Goal: Task Accomplishment & Management: Manage account settings

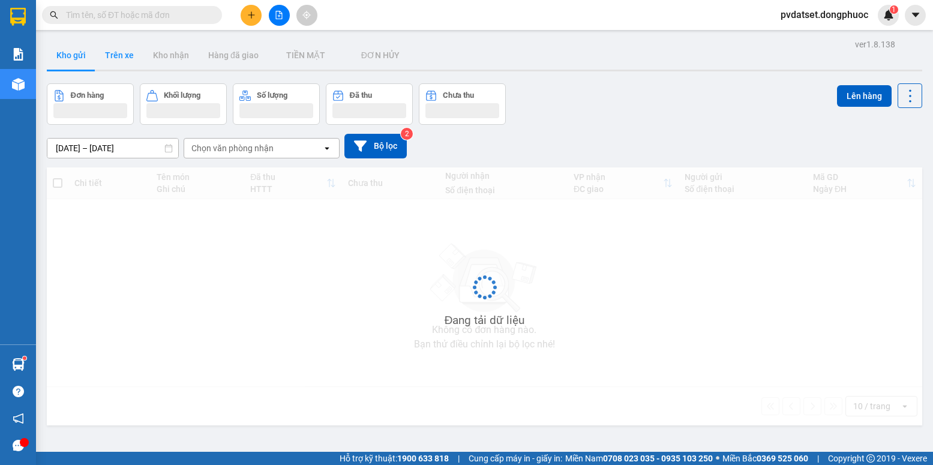
click at [111, 59] on button "Trên xe" at bounding box center [119, 55] width 48 height 29
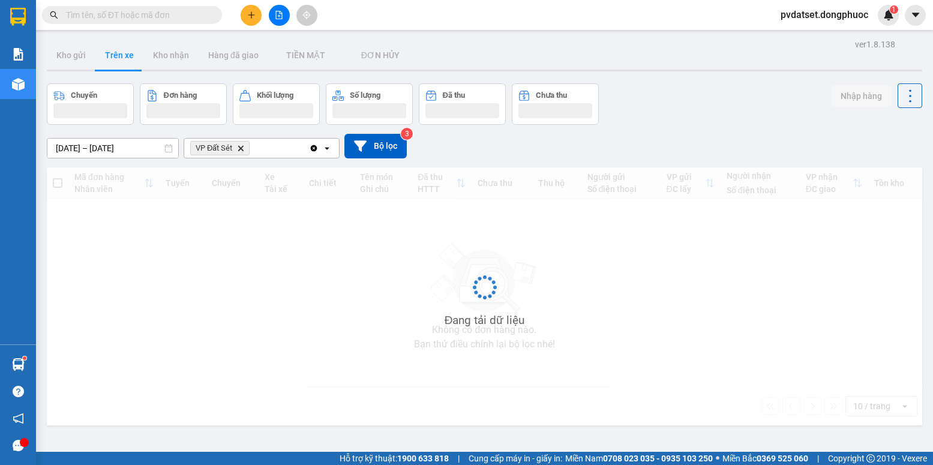
click at [111, 59] on button "Trên xe" at bounding box center [119, 55] width 48 height 29
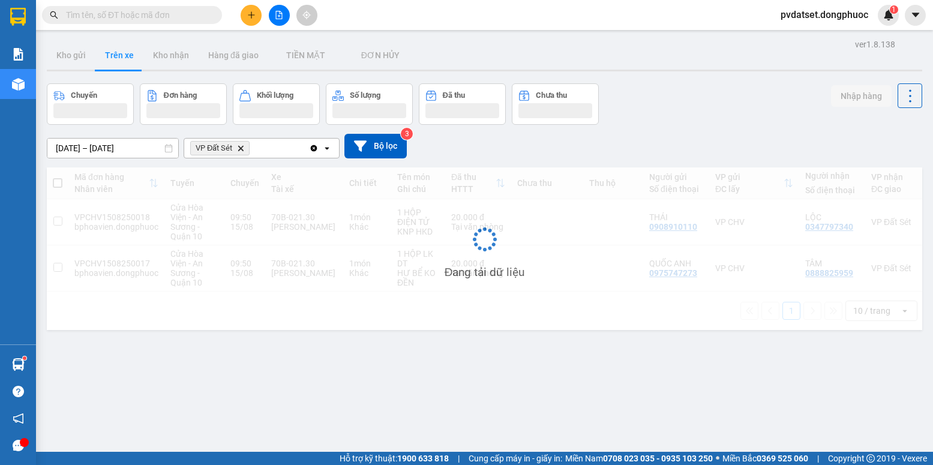
click at [112, 59] on button "Trên xe" at bounding box center [119, 55] width 48 height 29
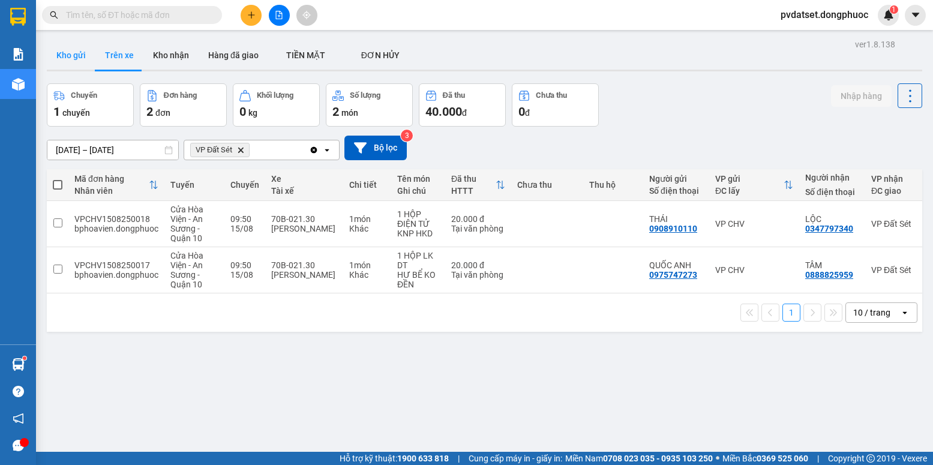
click at [89, 59] on button "Kho gửi" at bounding box center [71, 55] width 49 height 29
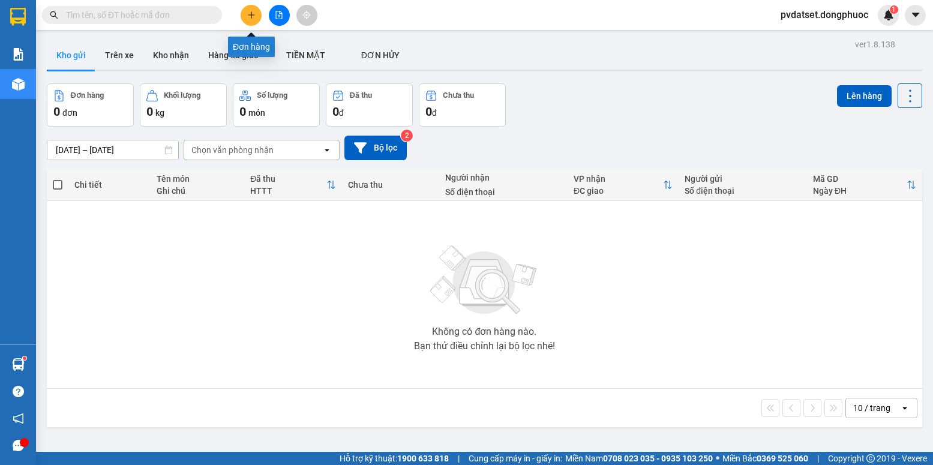
click at [251, 16] on icon "plus" at bounding box center [251, 15] width 8 height 8
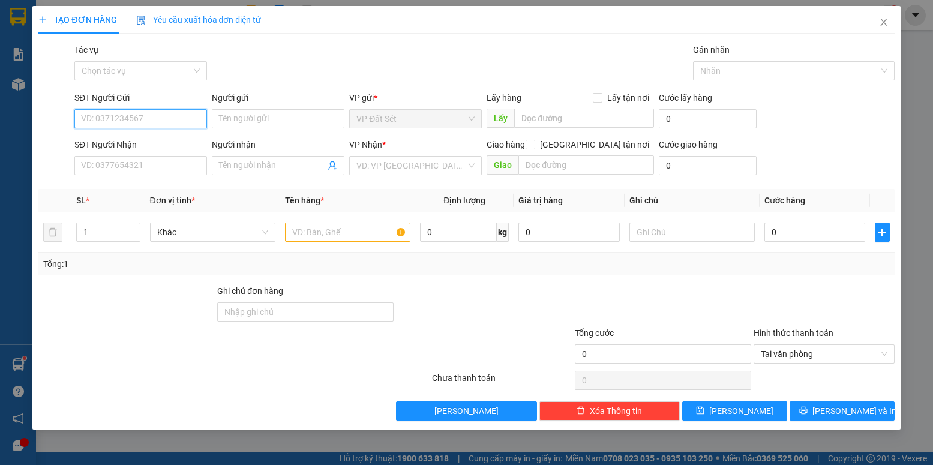
click at [160, 117] on input "SĐT Người Gửi" at bounding box center [140, 118] width 133 height 19
click at [109, 118] on input "SĐT Người Gửi" at bounding box center [140, 118] width 133 height 19
click at [145, 140] on div "0384271666 - ANH" at bounding box center [141, 142] width 118 height 13
type input "0384271666"
type input "ANH"
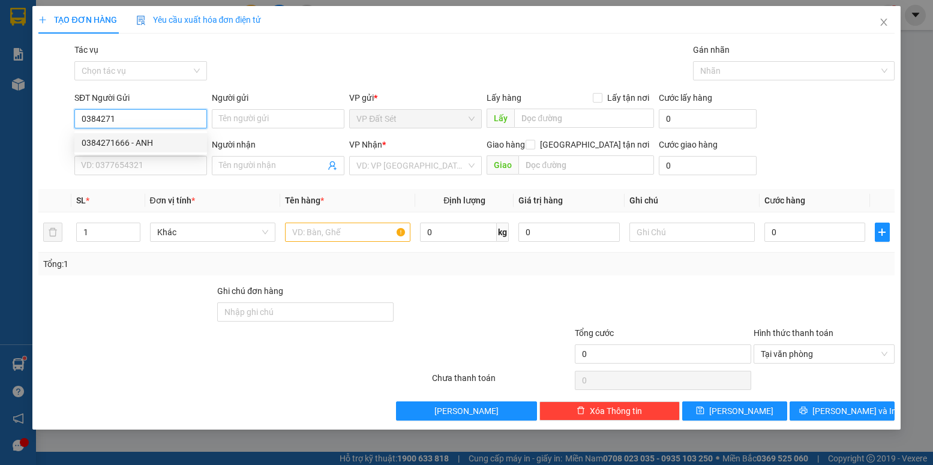
type input "0911140352"
type input "ĐẠT"
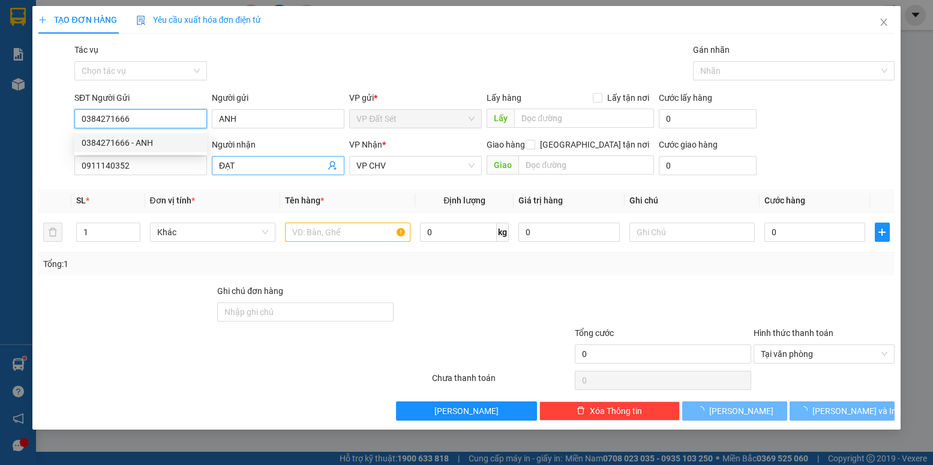
type input "20.000"
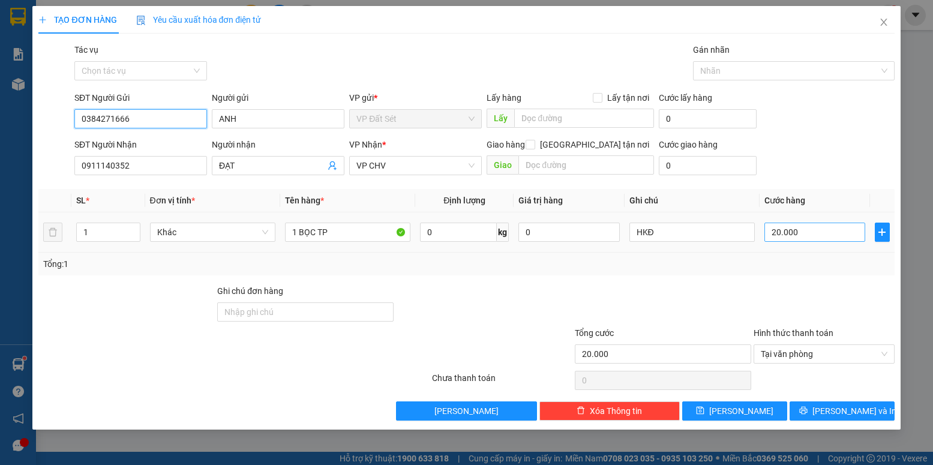
type input "0384271666"
click at [799, 234] on input "20.000" at bounding box center [814, 231] width 101 height 19
type input "5"
type input "50"
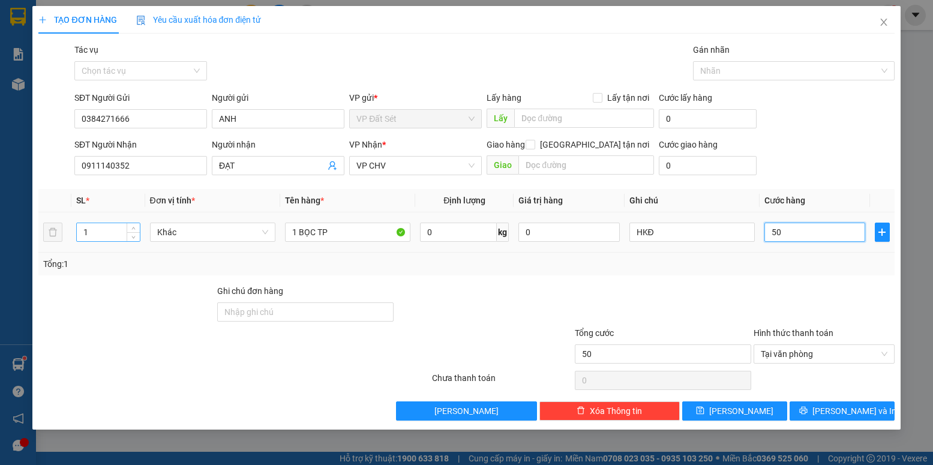
type input "50"
type input "50.000"
drag, startPoint x: 96, startPoint y: 233, endPoint x: 68, endPoint y: 234, distance: 27.6
click at [68, 234] on tr "1 Khác 1 BỌC TP 0 kg 0 HKĐ 50.000" at bounding box center [465, 232] width 855 height 40
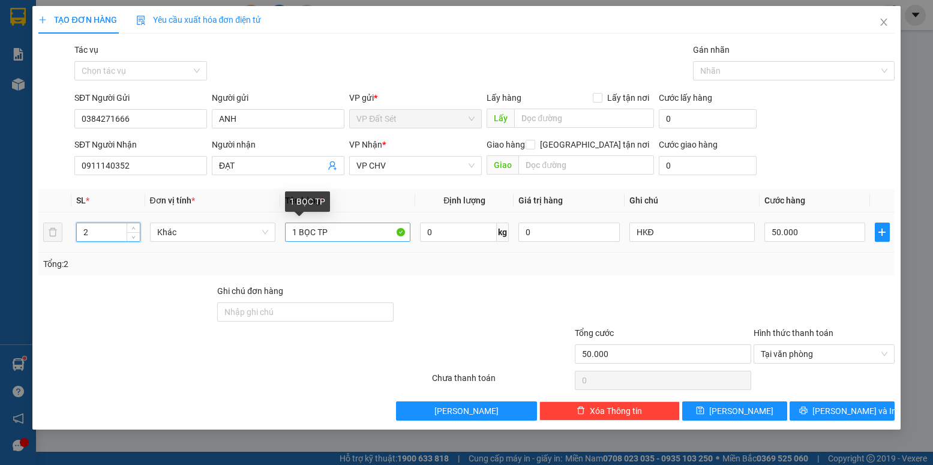
type input "2"
drag, startPoint x: 295, startPoint y: 233, endPoint x: 288, endPoint y: 232, distance: 6.7
click at [288, 232] on input "1 BỌC TP" at bounding box center [347, 231] width 125 height 19
type input "0"
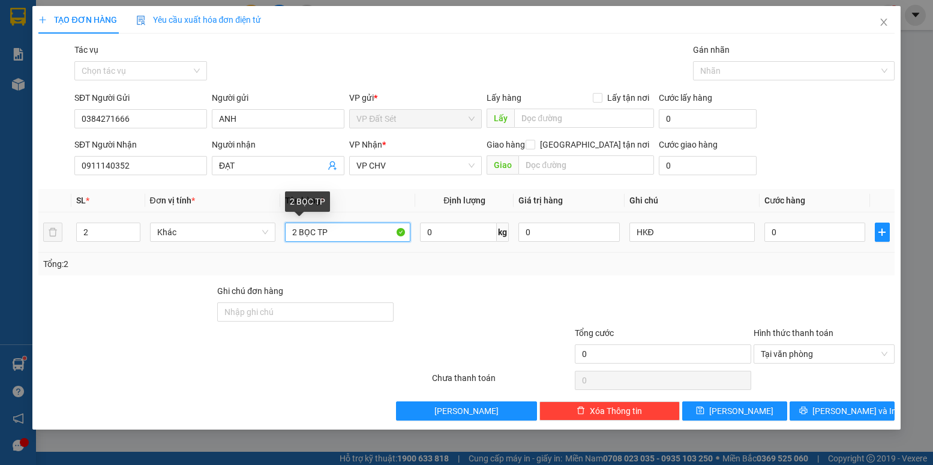
click at [313, 231] on input "2 BỌC TP" at bounding box center [347, 231] width 125 height 19
click at [314, 231] on input "2 BỌC TP" at bounding box center [347, 231] width 125 height 19
drag, startPoint x: 314, startPoint y: 231, endPoint x: 299, endPoint y: 234, distance: 15.9
click at [299, 234] on input "2 BỌC TP" at bounding box center [347, 231] width 125 height 19
type input "2 THÙNG TP"
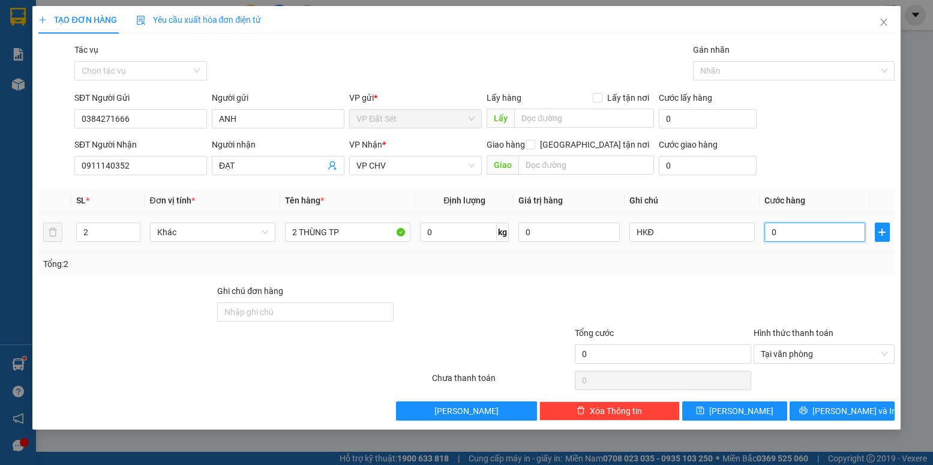
click at [784, 233] on input "0" at bounding box center [814, 231] width 101 height 19
type input "5"
type input "50"
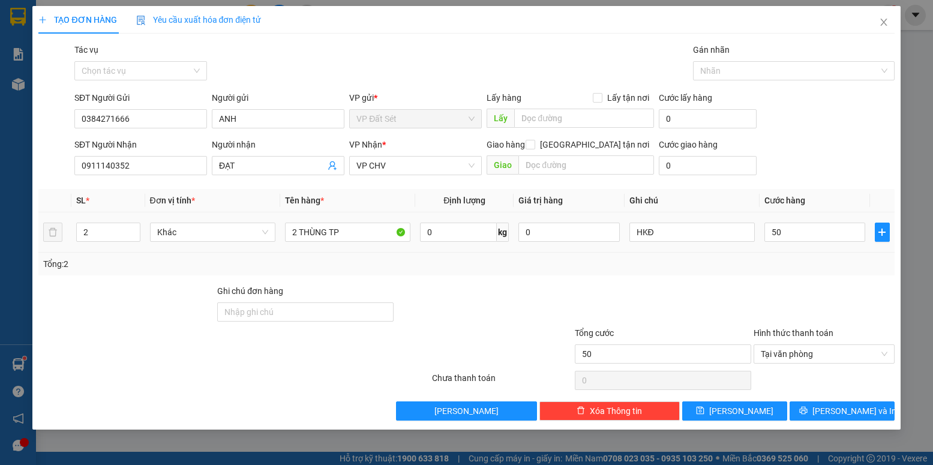
type input "50.000"
click at [729, 279] on div "Transit Pickup Surcharge Ids Transit Deliver Surcharge Ids Transit Deliver Surc…" at bounding box center [465, 231] width 855 height 377
click at [846, 419] on button "[PERSON_NAME] và In" at bounding box center [841, 410] width 105 height 19
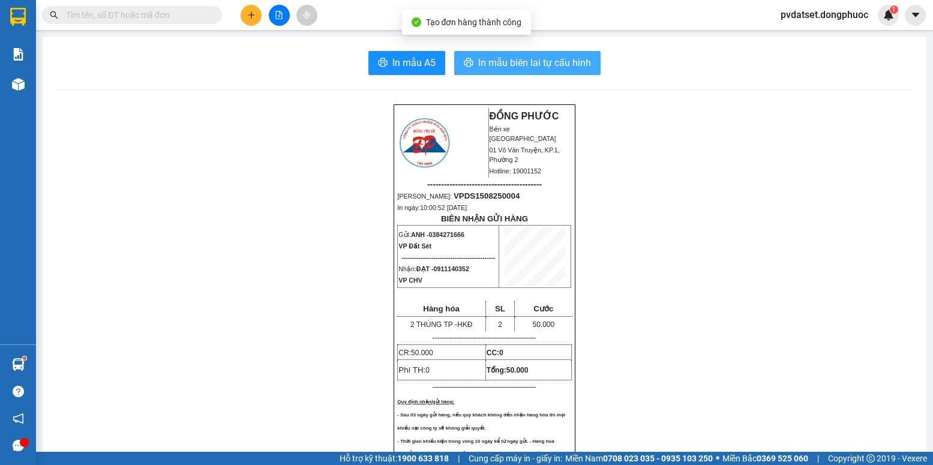
click at [573, 65] on span "In mẫu biên lai tự cấu hình" at bounding box center [534, 62] width 113 height 15
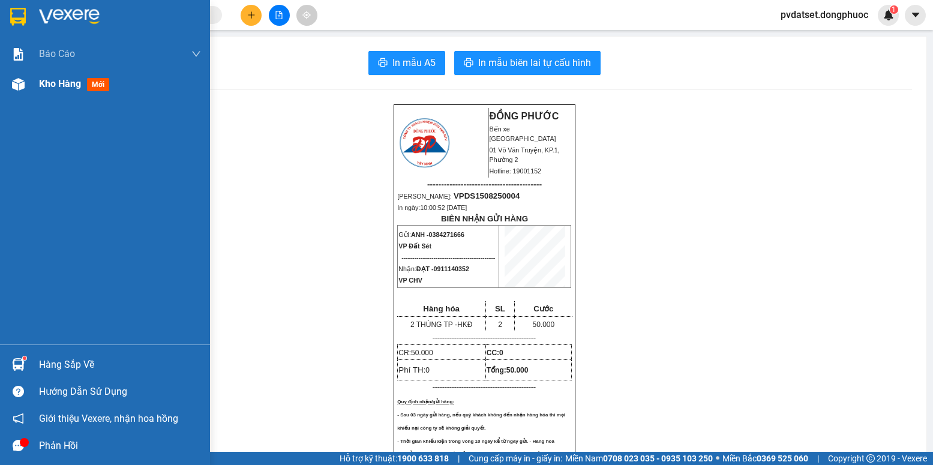
click at [83, 82] on div "Kho hàng mới" at bounding box center [76, 83] width 75 height 15
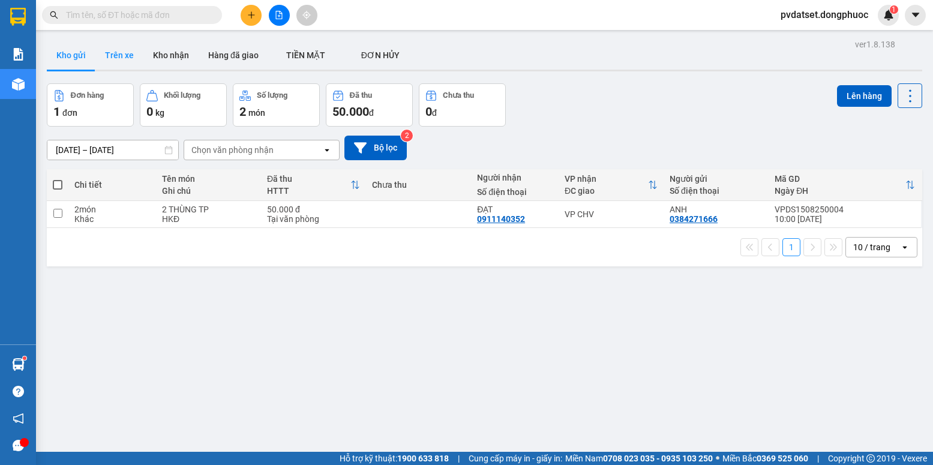
click at [128, 61] on button "Trên xe" at bounding box center [119, 55] width 48 height 29
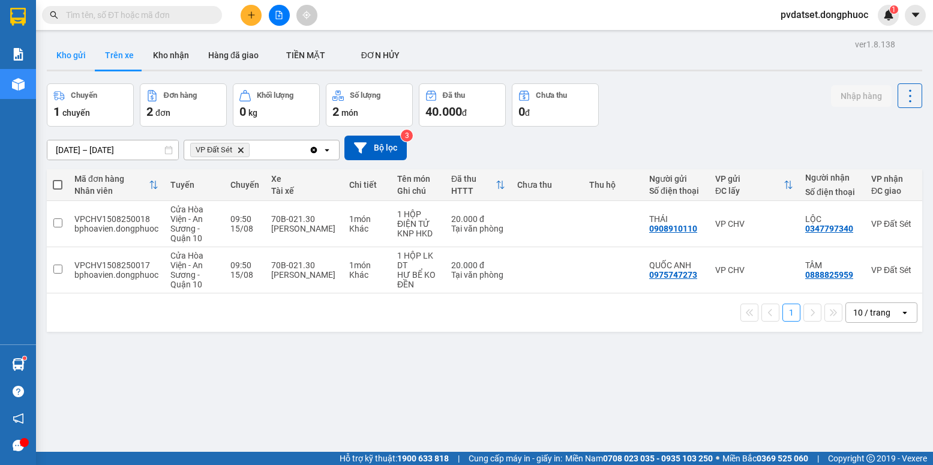
click at [64, 53] on button "Kho gửi" at bounding box center [71, 55] width 49 height 29
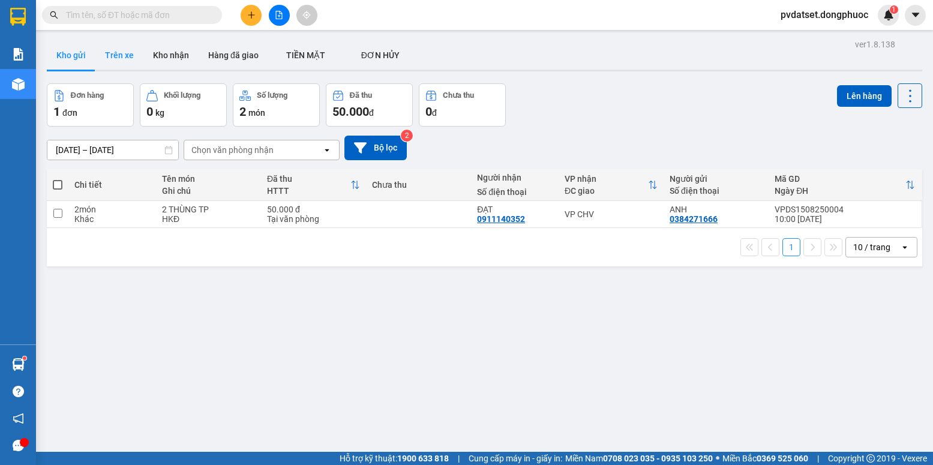
click at [130, 58] on button "Trên xe" at bounding box center [119, 55] width 48 height 29
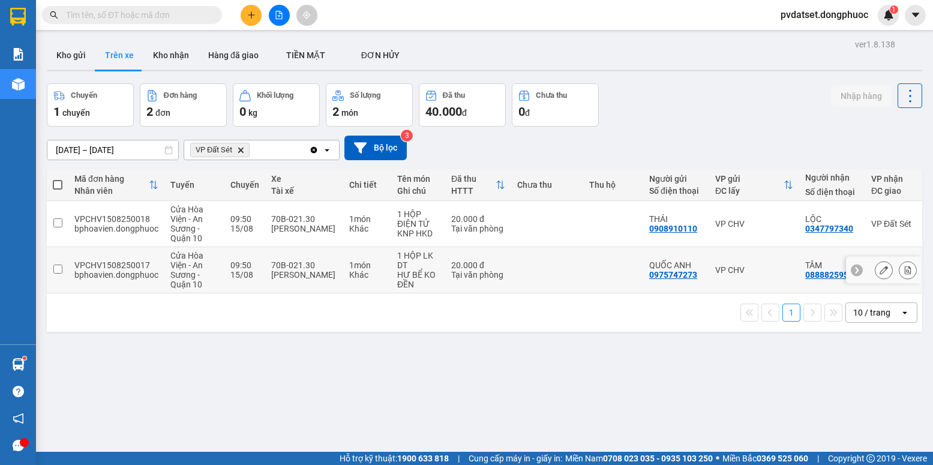
drag, startPoint x: 342, startPoint y: 265, endPoint x: 342, endPoint y: 250, distance: 15.0
click at [342, 266] on td "70B-021.30 [PERSON_NAME]" at bounding box center [304, 270] width 78 height 46
checkbox input "true"
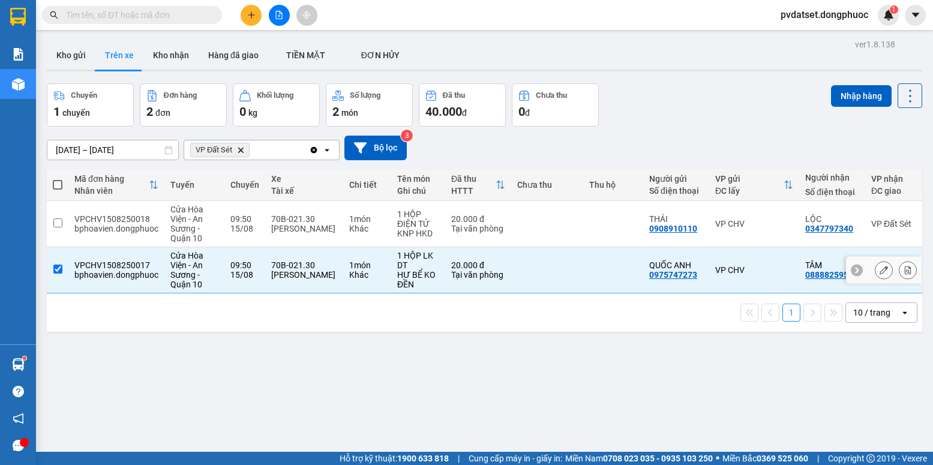
click at [344, 241] on td "1 món Khác" at bounding box center [367, 224] width 48 height 46
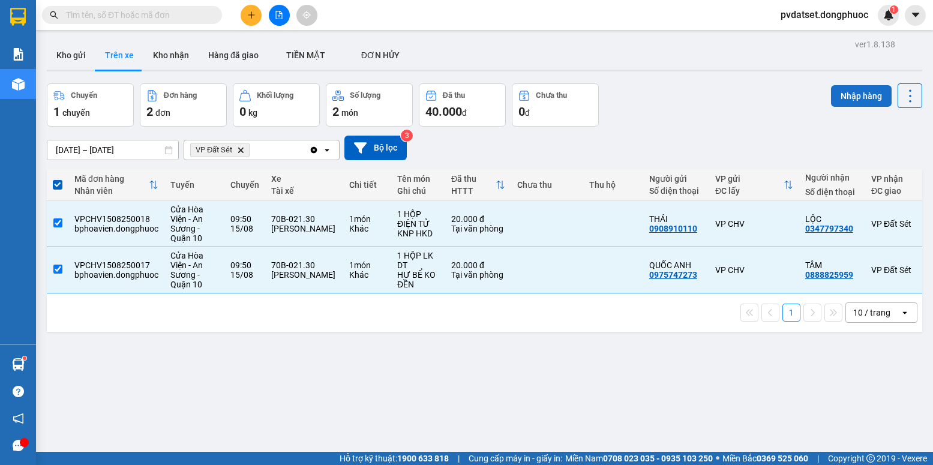
click at [841, 92] on button "Nhập hàng" at bounding box center [861, 96] width 61 height 22
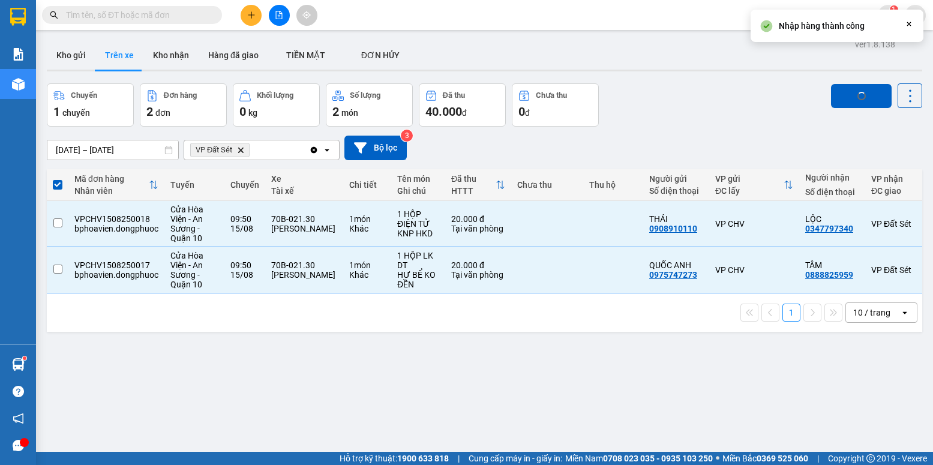
checkbox input "false"
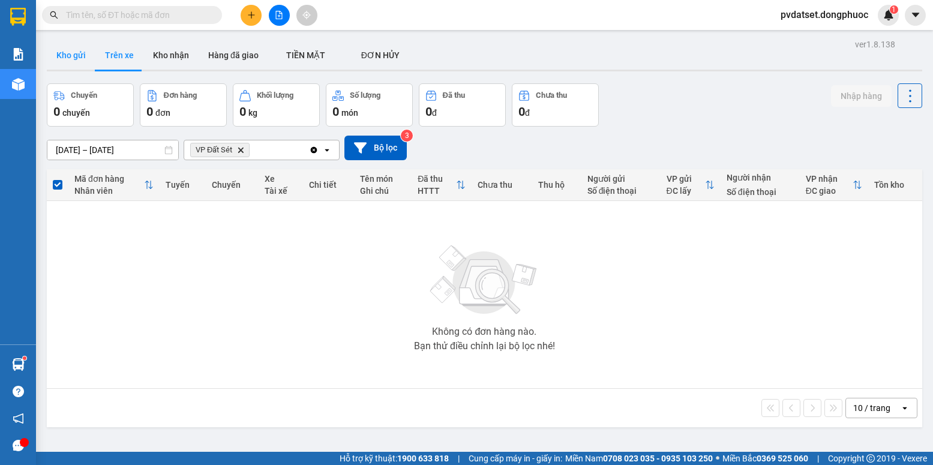
click at [93, 65] on button "Kho gửi" at bounding box center [71, 55] width 49 height 29
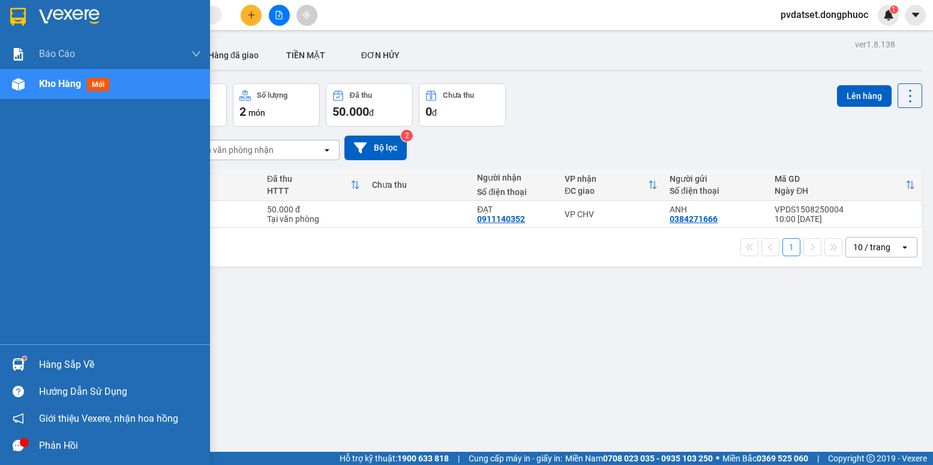
click at [52, 364] on div "Hàng sắp về" at bounding box center [120, 365] width 162 height 18
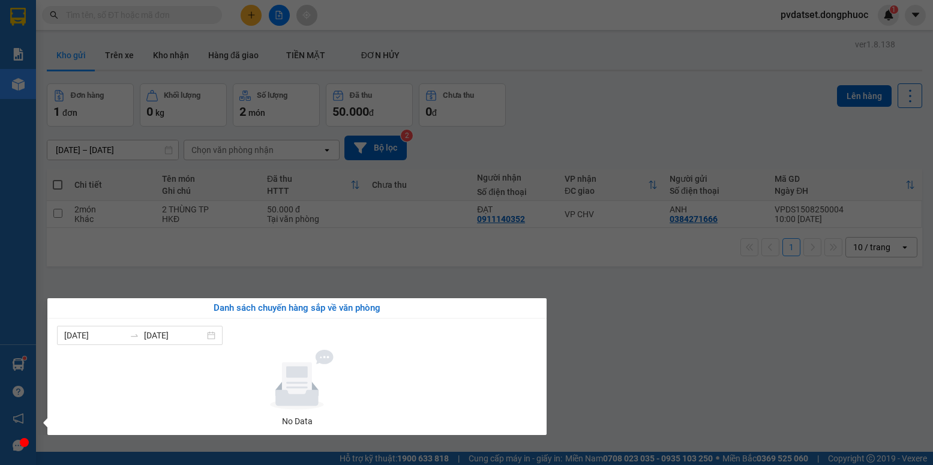
click at [329, 270] on section "Kết quả tìm kiếm ( 0 ) Bộ lọc Ngày tạo đơn gần nhất No Data pvdatset.dongphuoc …" at bounding box center [466, 232] width 933 height 465
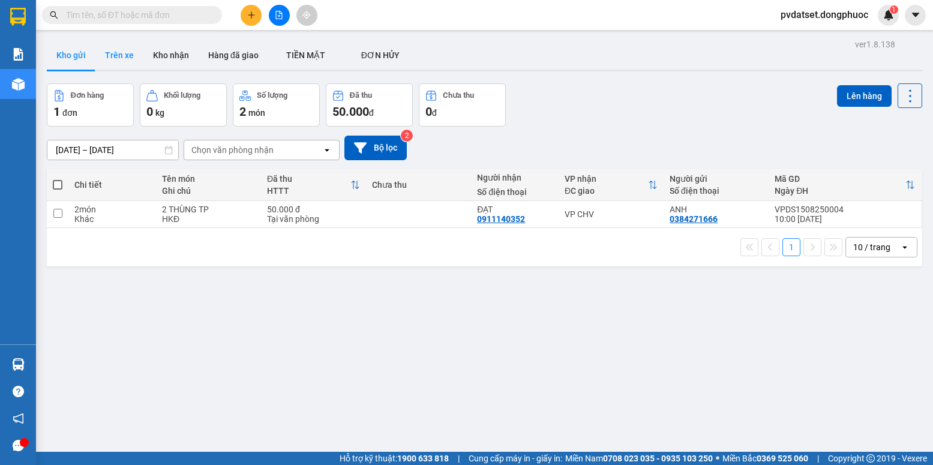
click at [112, 52] on button "Trên xe" at bounding box center [119, 55] width 48 height 29
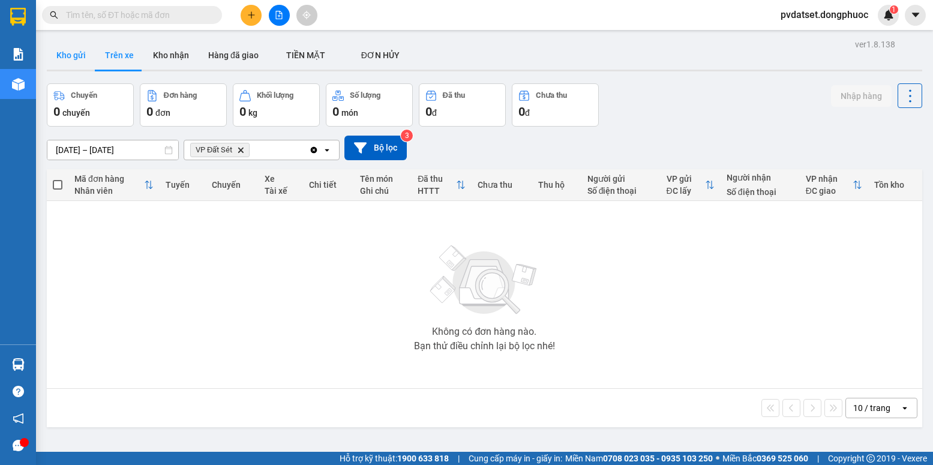
click at [74, 50] on button "Kho gửi" at bounding box center [71, 55] width 49 height 29
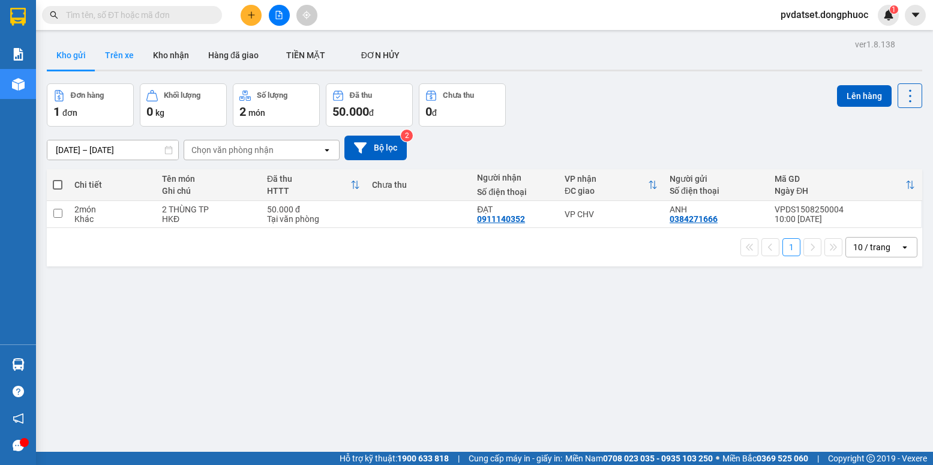
click at [115, 58] on button "Trên xe" at bounding box center [119, 55] width 48 height 29
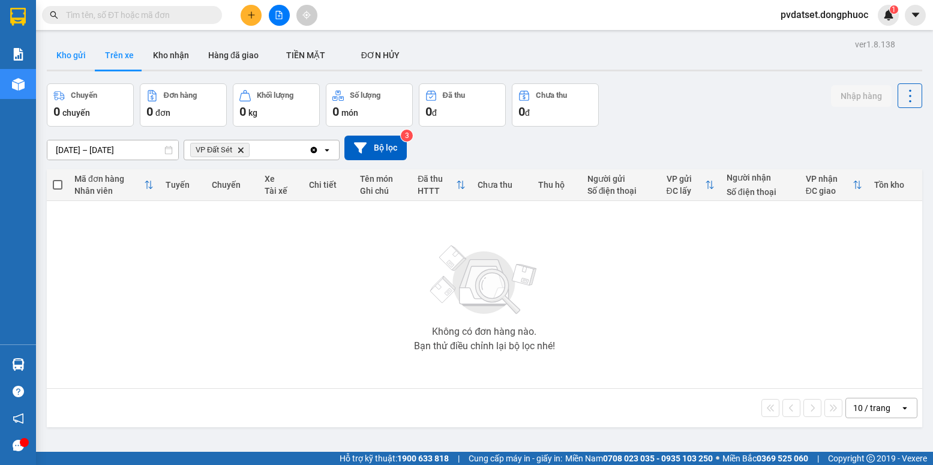
click at [66, 55] on button "Kho gửi" at bounding box center [71, 55] width 49 height 29
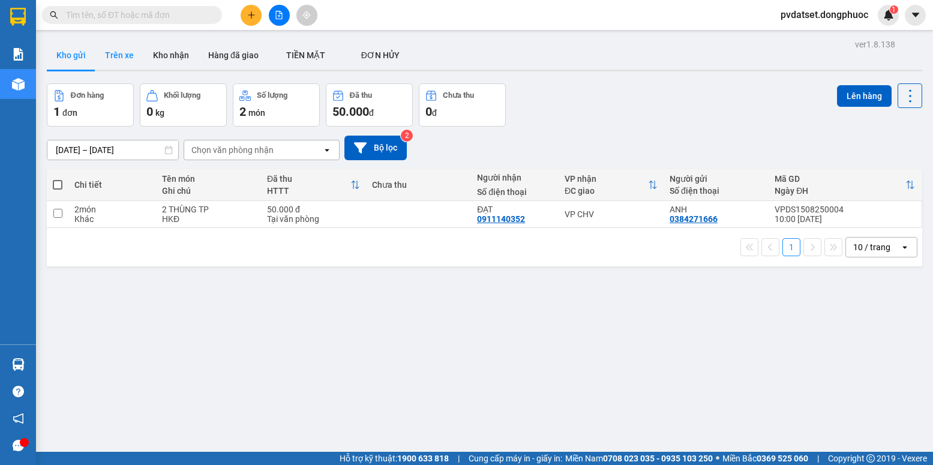
click at [116, 47] on button "Trên xe" at bounding box center [119, 55] width 48 height 29
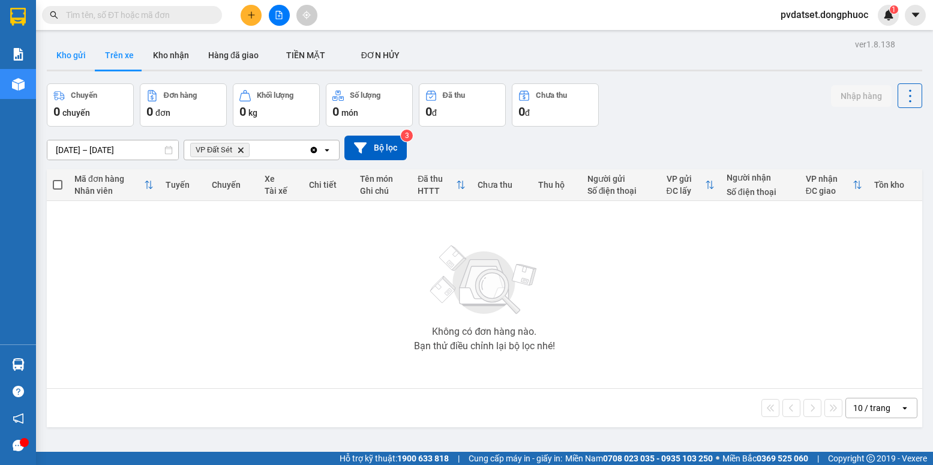
click at [62, 46] on button "Kho gửi" at bounding box center [71, 55] width 49 height 29
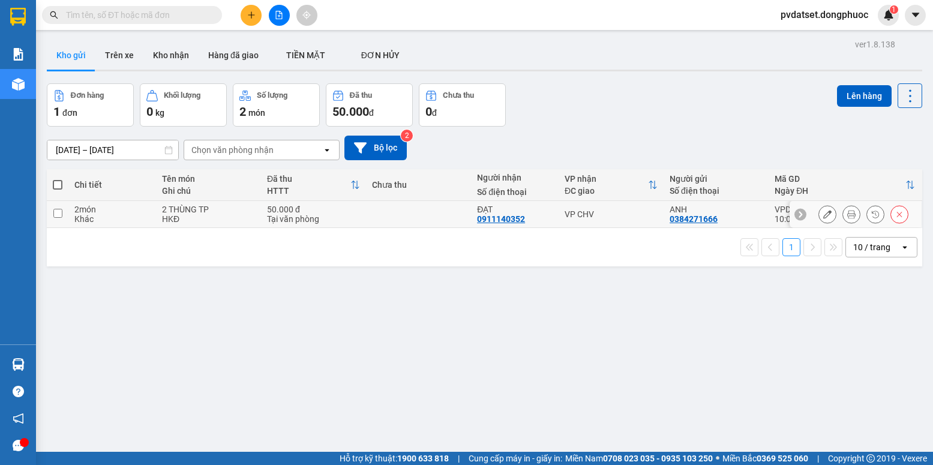
click at [597, 224] on td "VP CHV" at bounding box center [610, 214] width 105 height 27
checkbox input "true"
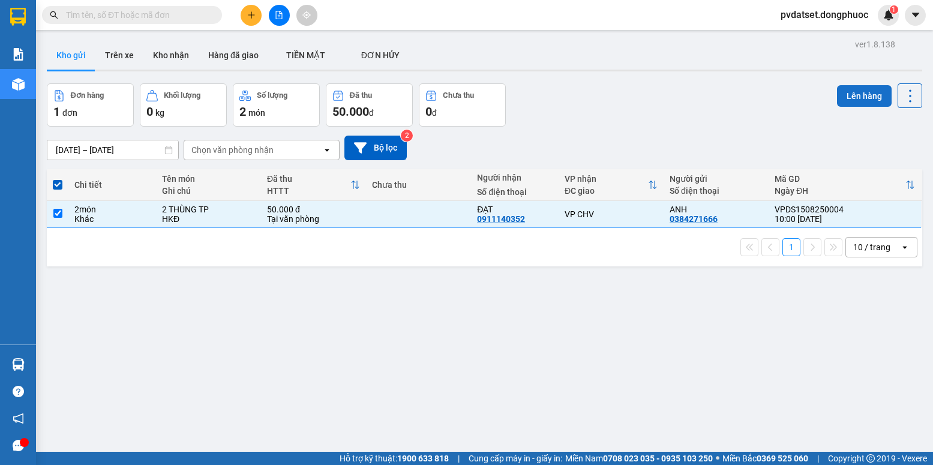
click at [844, 95] on button "Lên hàng" at bounding box center [864, 96] width 55 height 22
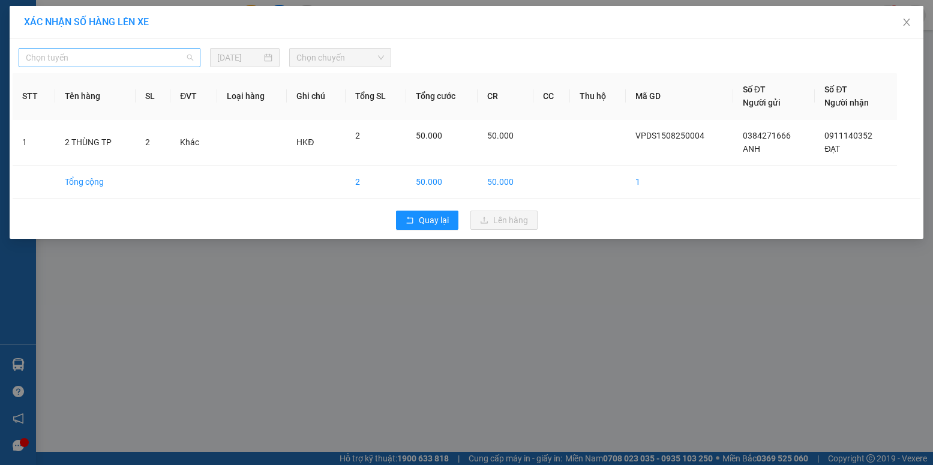
click at [119, 53] on span "Chọn tuyến" at bounding box center [109, 58] width 167 height 18
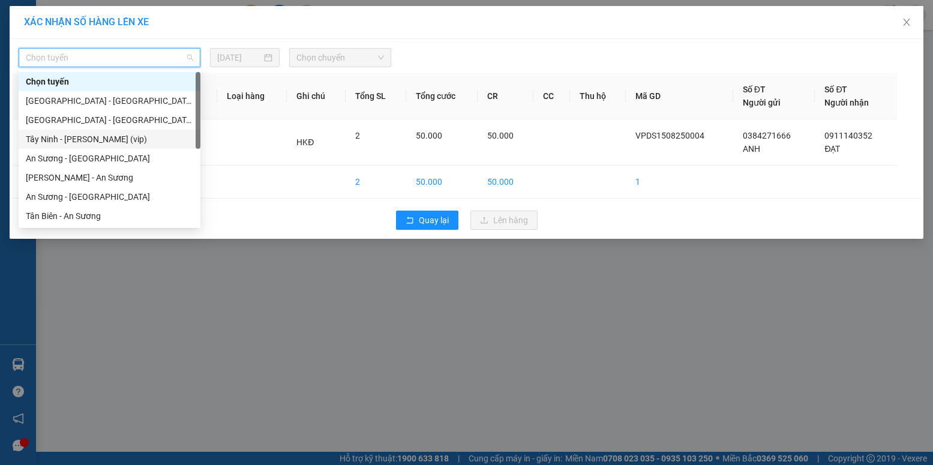
scroll to position [173, 0]
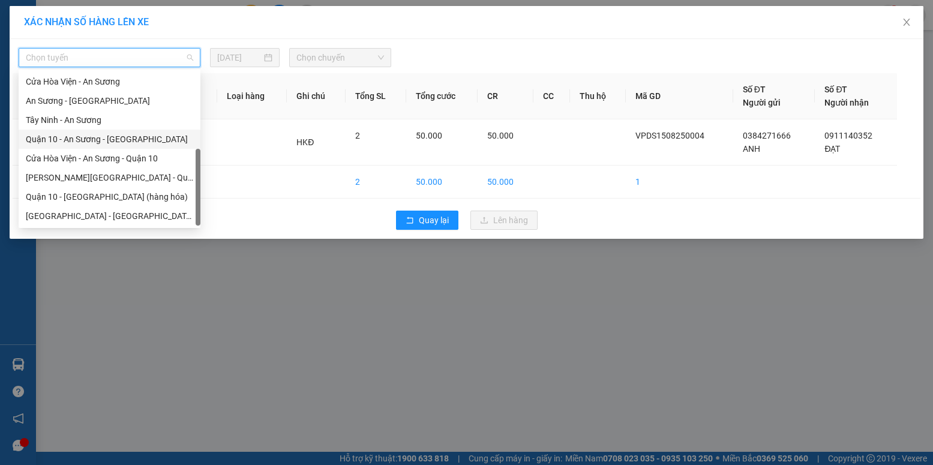
click at [103, 136] on div "Quận 10 - An Sương - [GEOGRAPHIC_DATA]" at bounding box center [109, 139] width 167 height 13
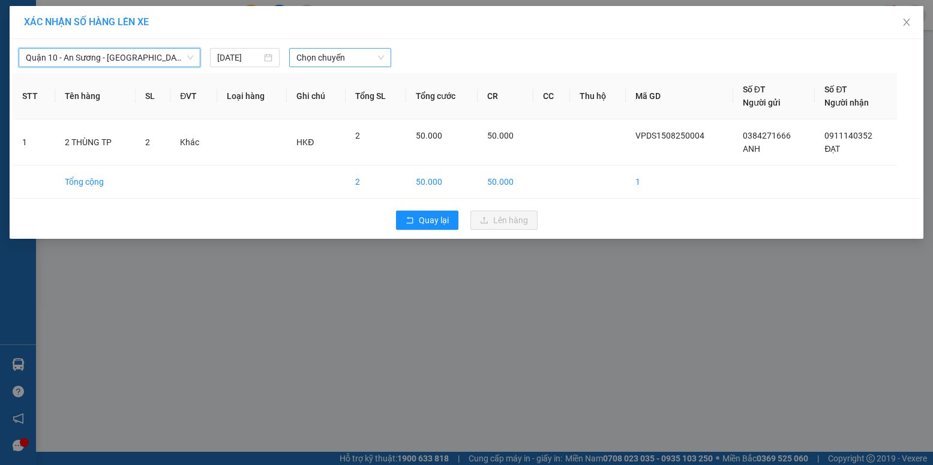
click at [341, 58] on span "Chọn chuyến" at bounding box center [340, 58] width 88 height 18
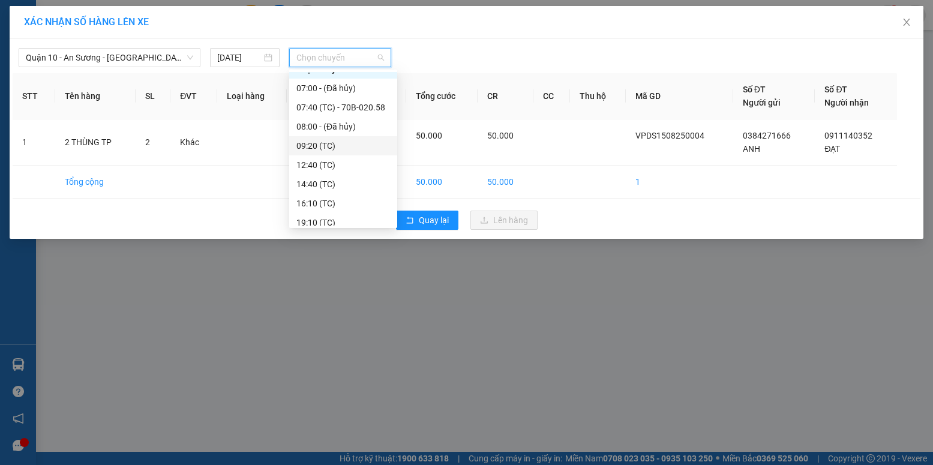
scroll to position [19, 0]
click at [368, 97] on div "07:40 (TC) - 70B-020.58" at bounding box center [343, 100] width 94 height 13
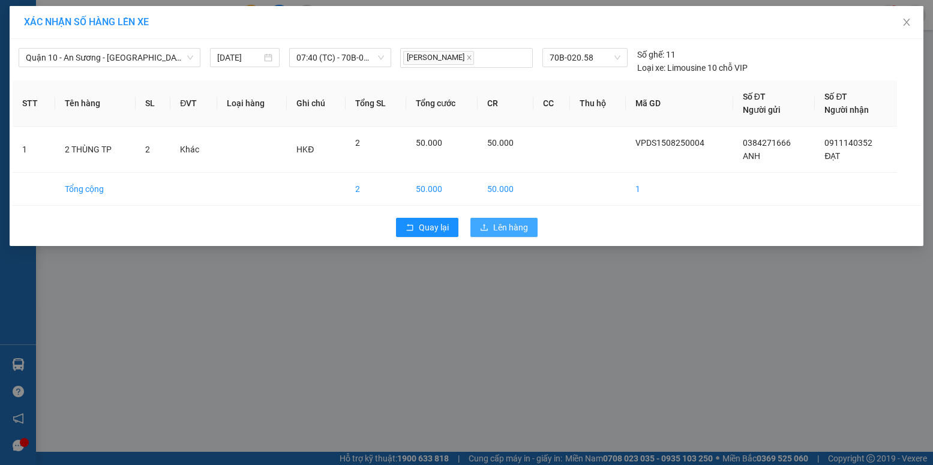
click at [515, 227] on span "Lên hàng" at bounding box center [510, 227] width 35 height 13
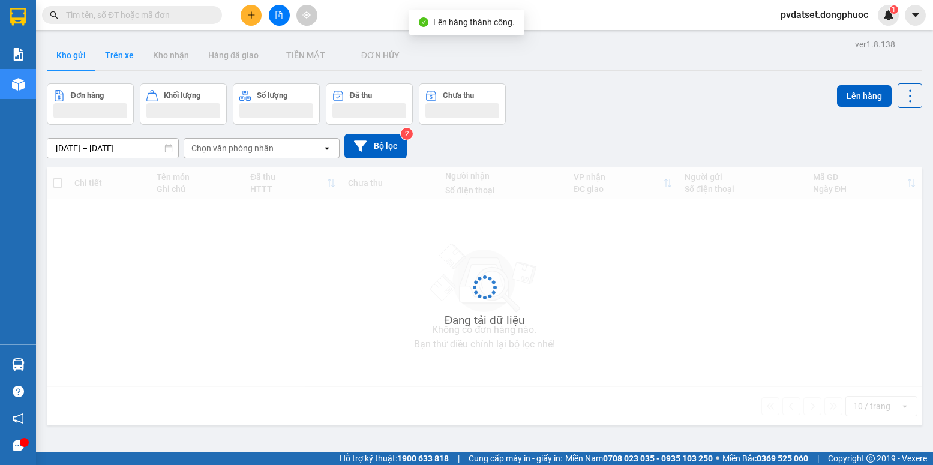
click at [124, 53] on button "Trên xe" at bounding box center [119, 55] width 48 height 29
